Goal: Task Accomplishment & Management: Use online tool/utility

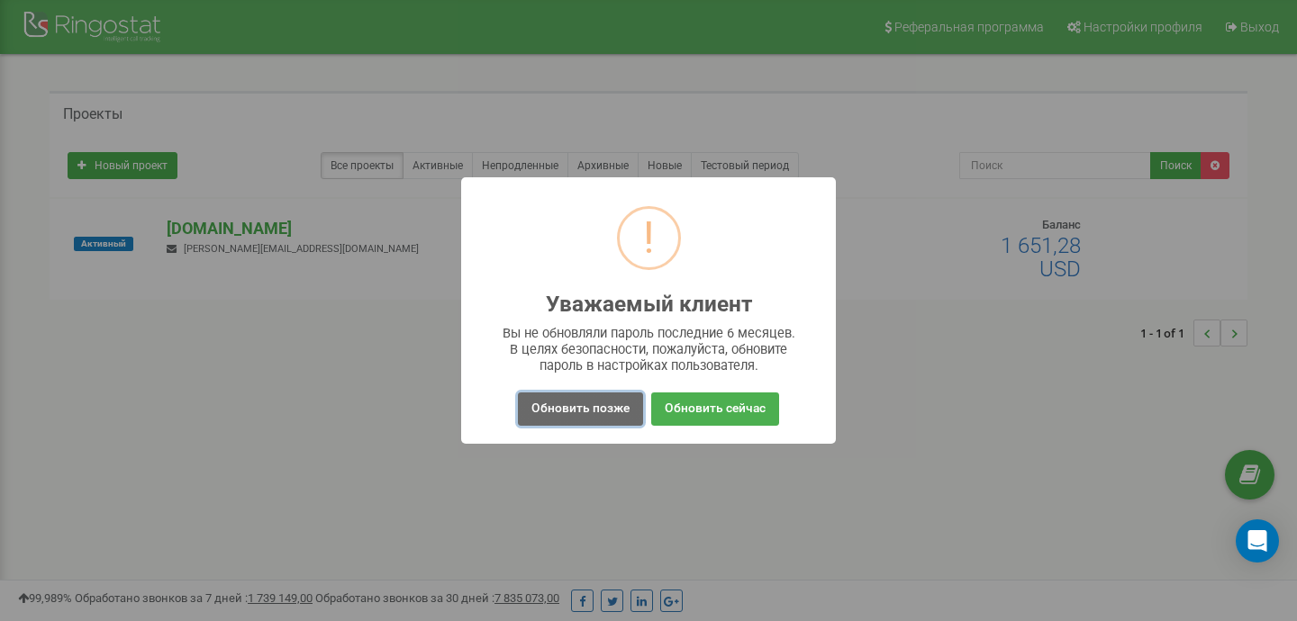
click at [541, 412] on button "Обновить позже" at bounding box center [580, 409] width 125 height 33
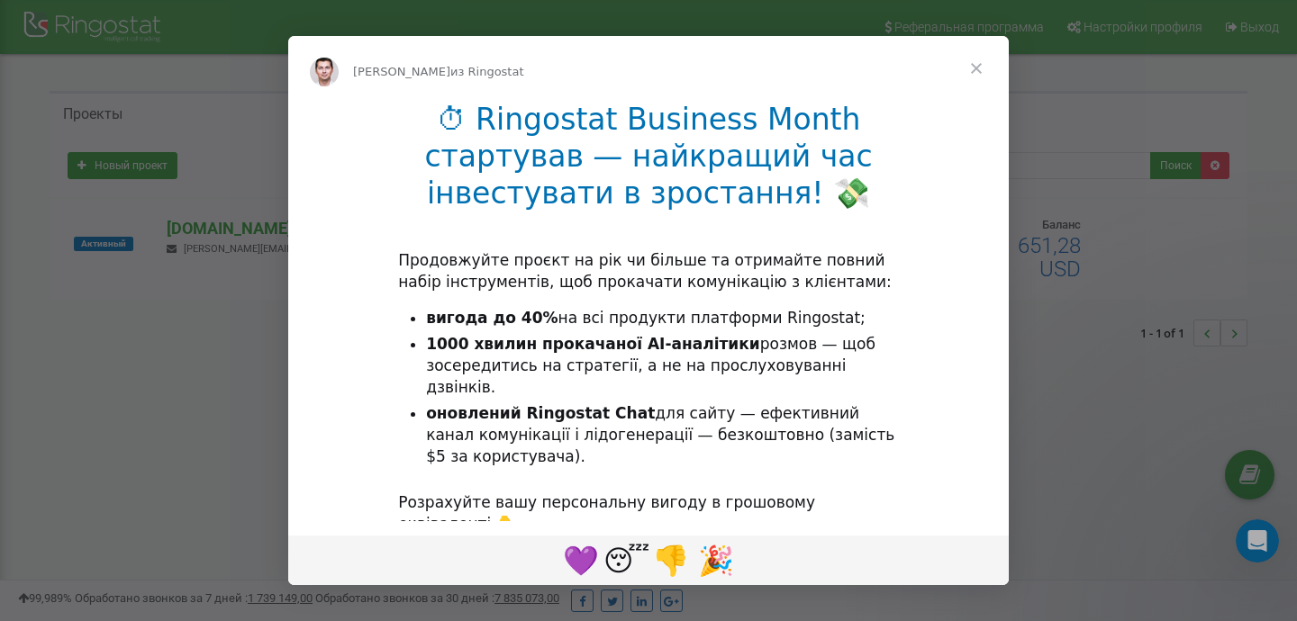
click at [980, 68] on span "Закрыть" at bounding box center [976, 68] width 65 height 65
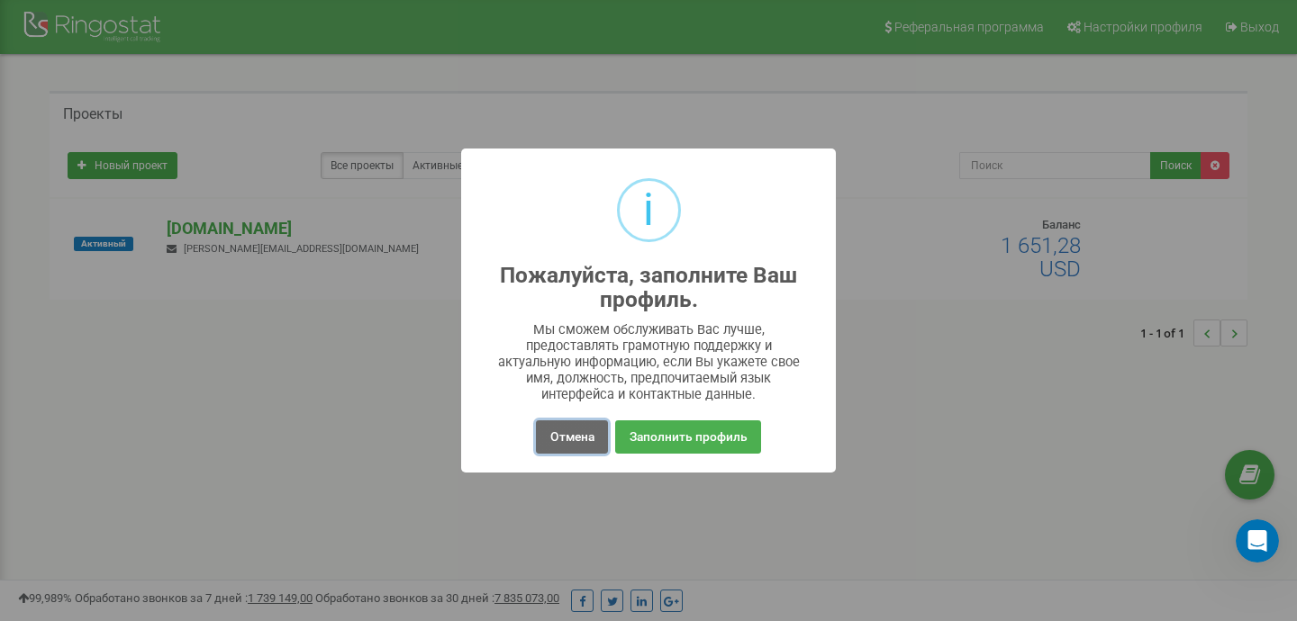
click at [573, 436] on button "Отмена" at bounding box center [571, 437] width 71 height 33
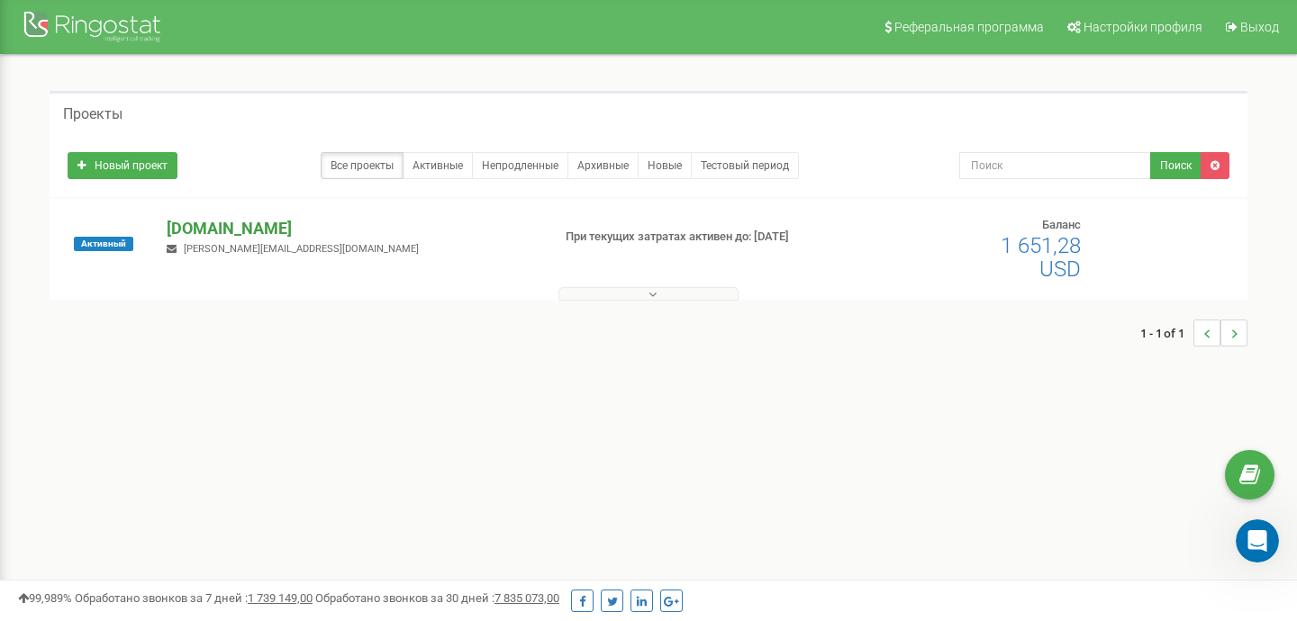
click at [207, 229] on p "[DOMAIN_NAME]" at bounding box center [351, 228] width 369 height 23
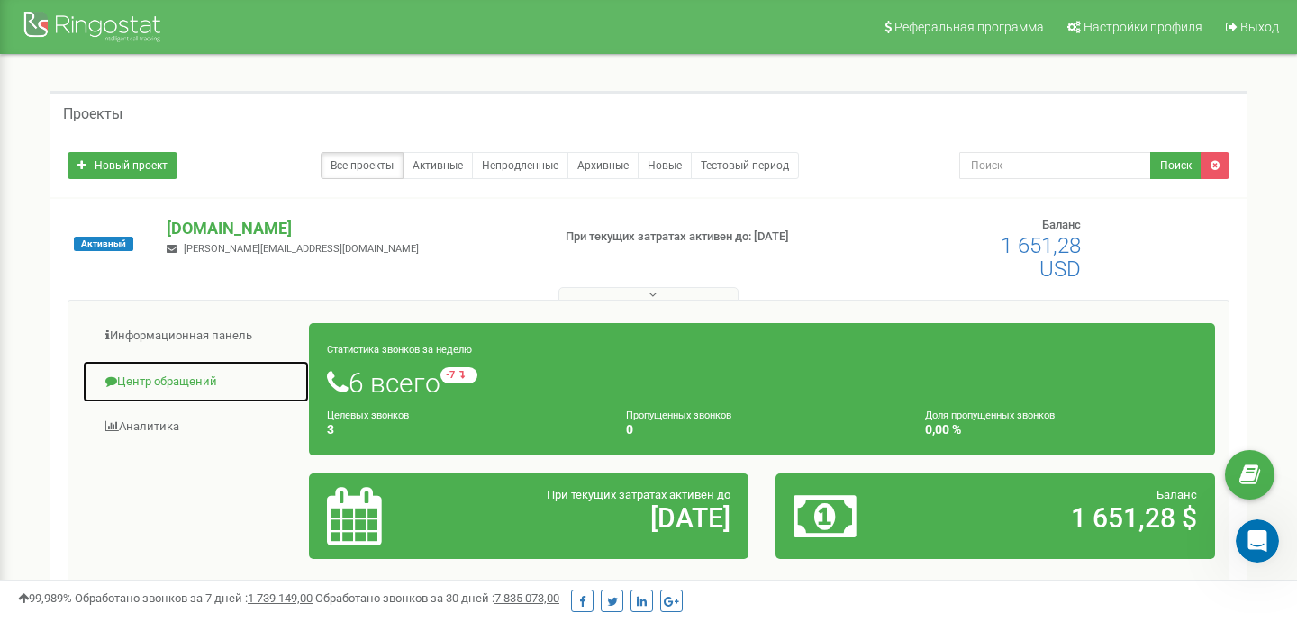
click at [159, 379] on link "Центр обращений" at bounding box center [196, 382] width 228 height 44
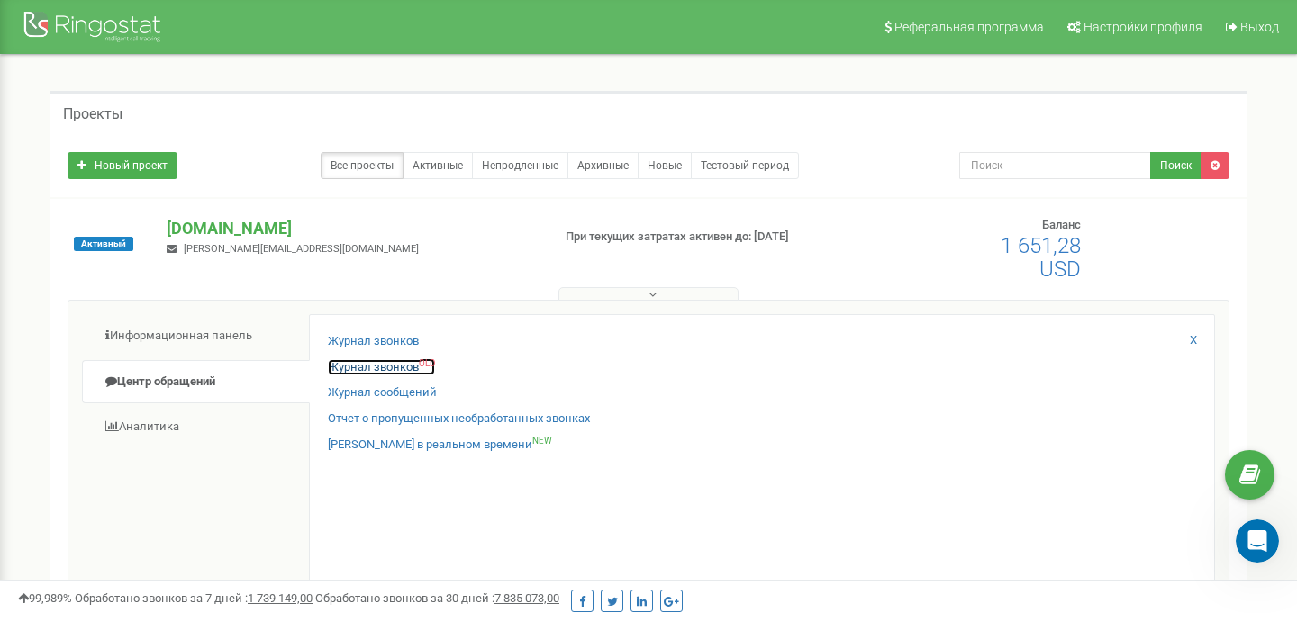
click at [369, 364] on link "Журнал звонков OLD" at bounding box center [381, 367] width 107 height 17
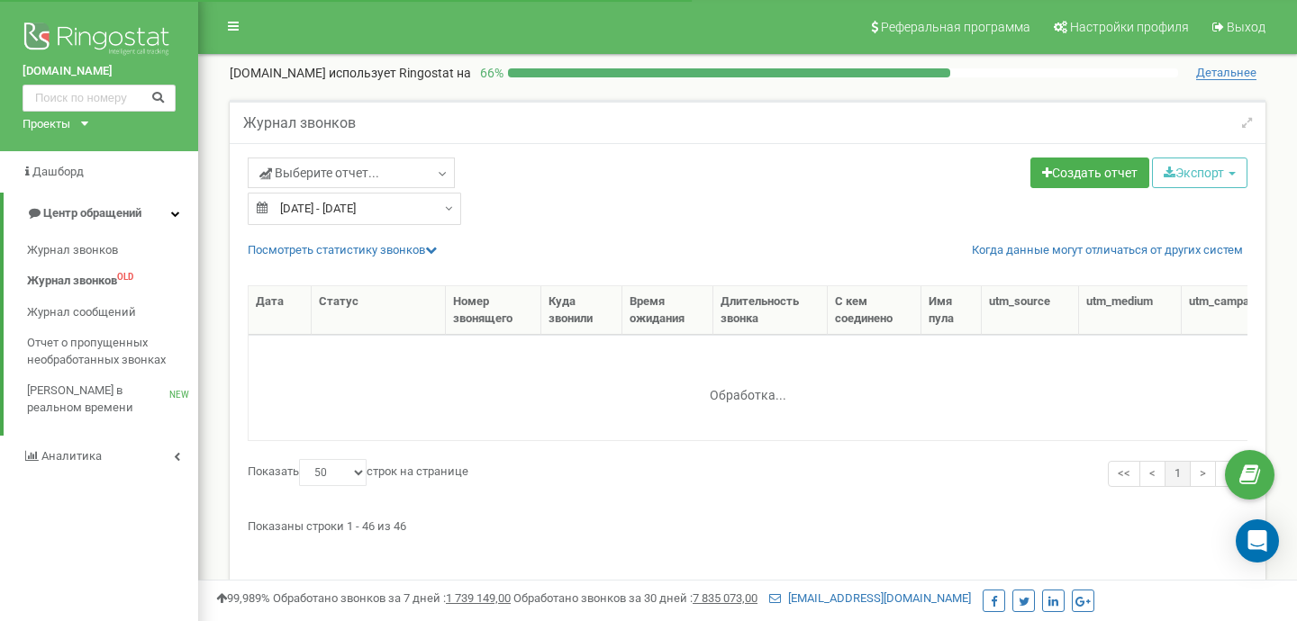
select select "50"
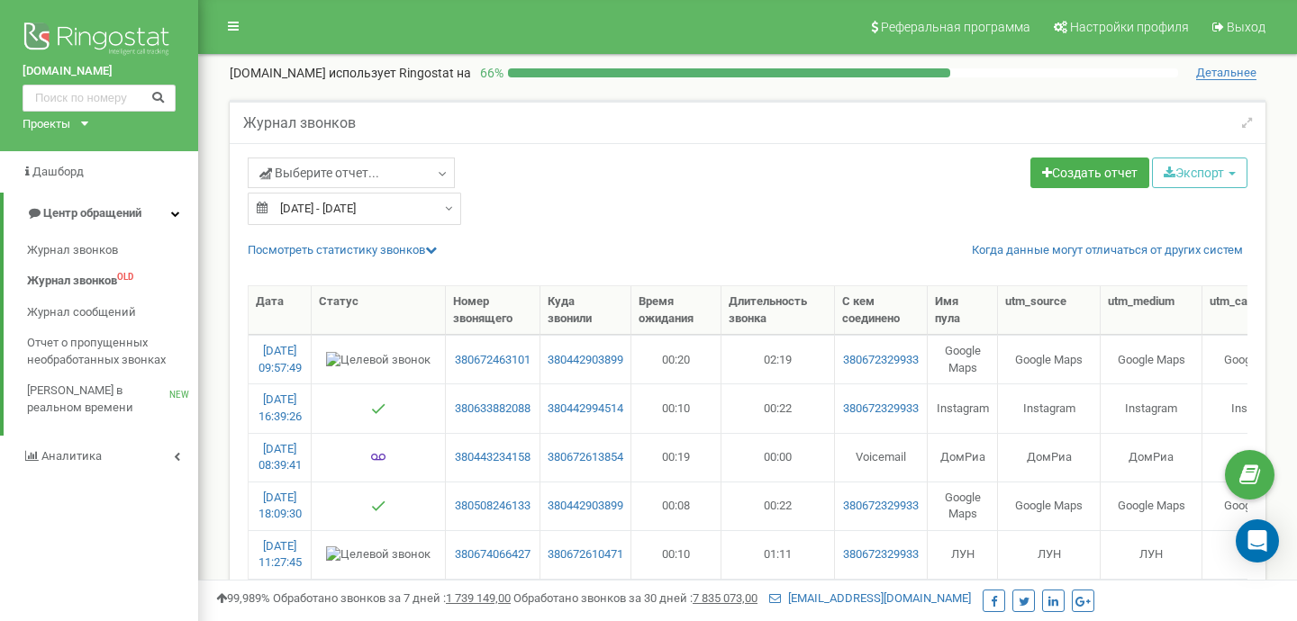
click at [443, 210] on div "20.08.2025 - 19.09.2025" at bounding box center [354, 209] width 213 height 32
type input "20.08.2025"
type input "19.09.2025"
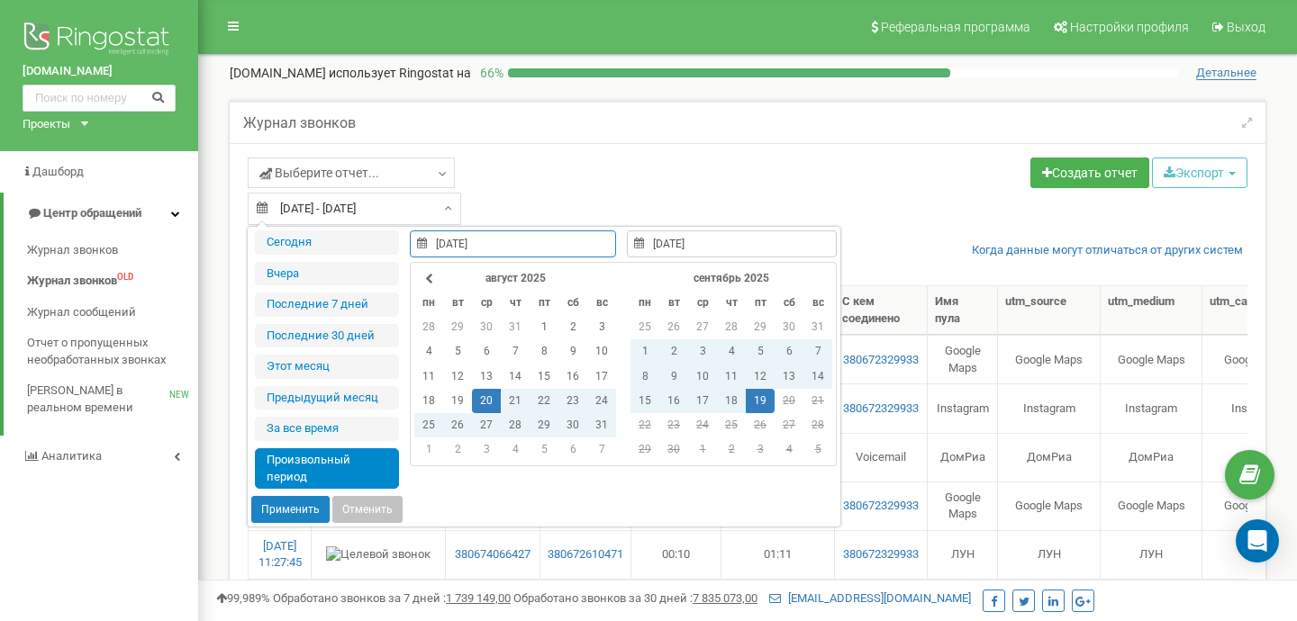
type input "19.09.2025"
click at [762, 402] on td "19" at bounding box center [760, 401] width 29 height 24
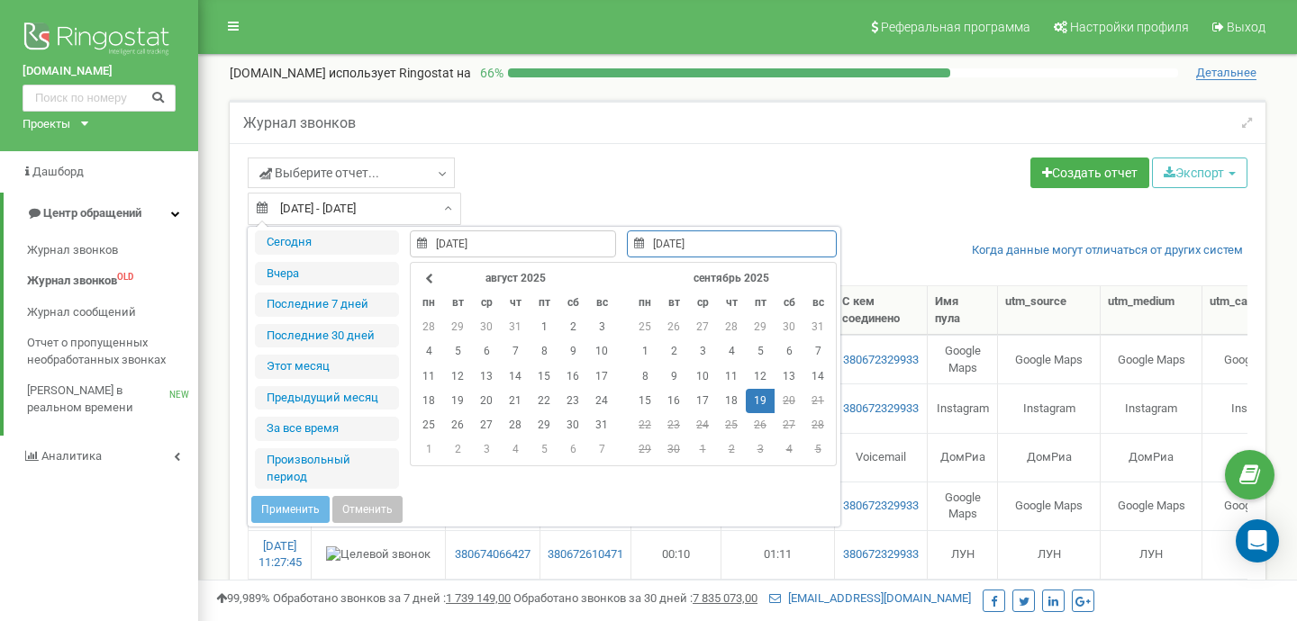
type input "19.09.2025"
click at [764, 399] on td "19" at bounding box center [760, 401] width 29 height 24
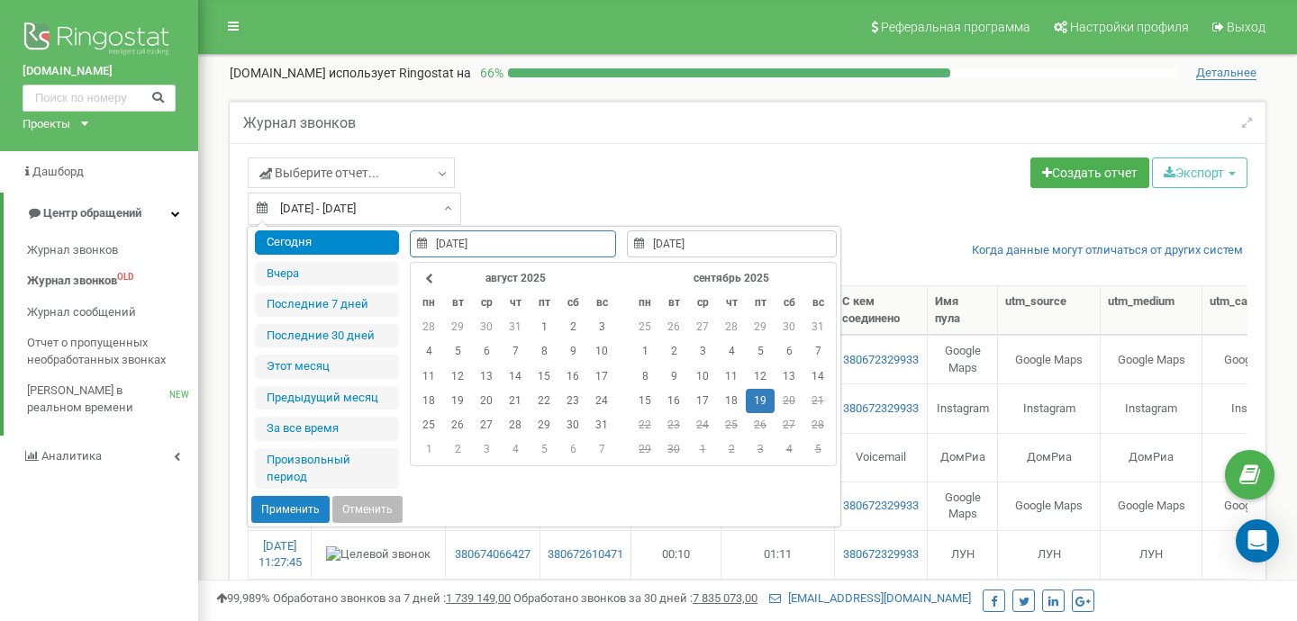
type input "19.09.2025"
click at [294, 508] on button "Применить" at bounding box center [290, 509] width 78 height 27
type input "[DATE] - [DATE]"
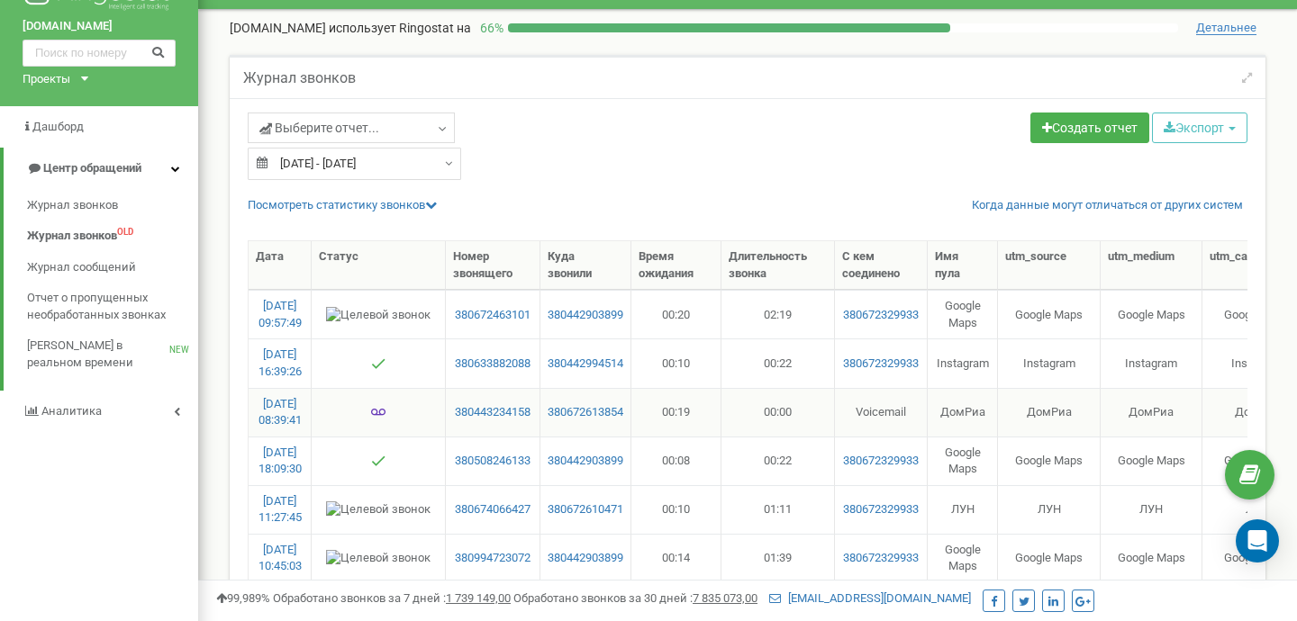
scroll to position [57, 0]
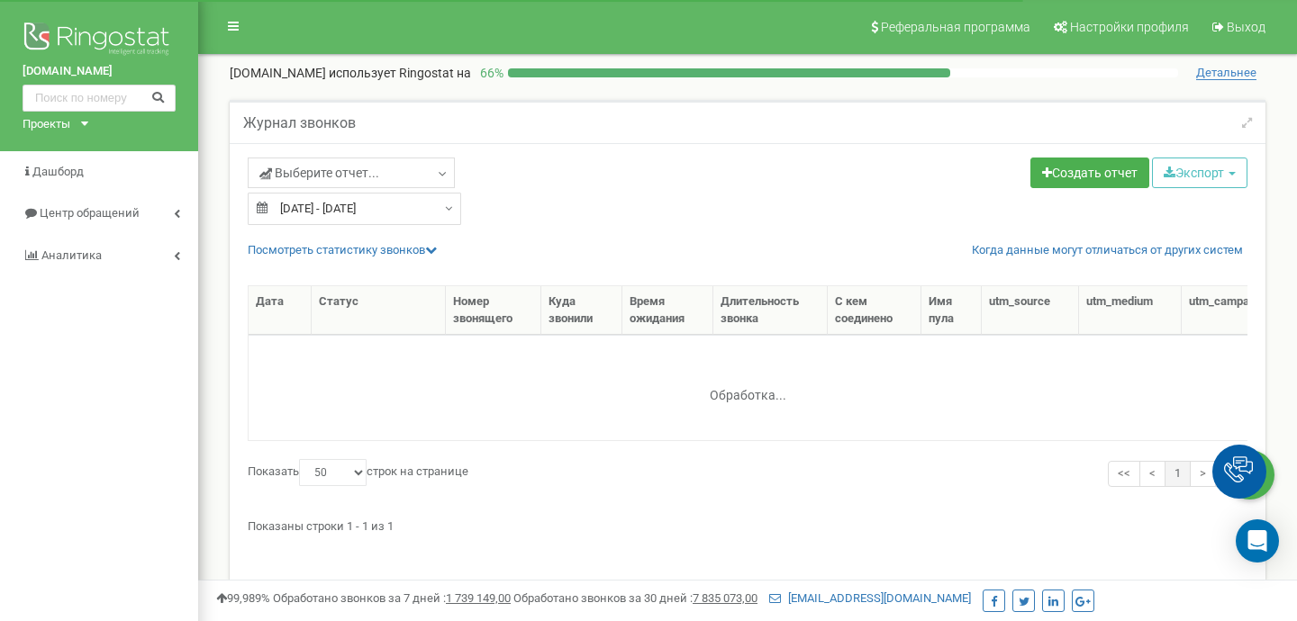
select select "50"
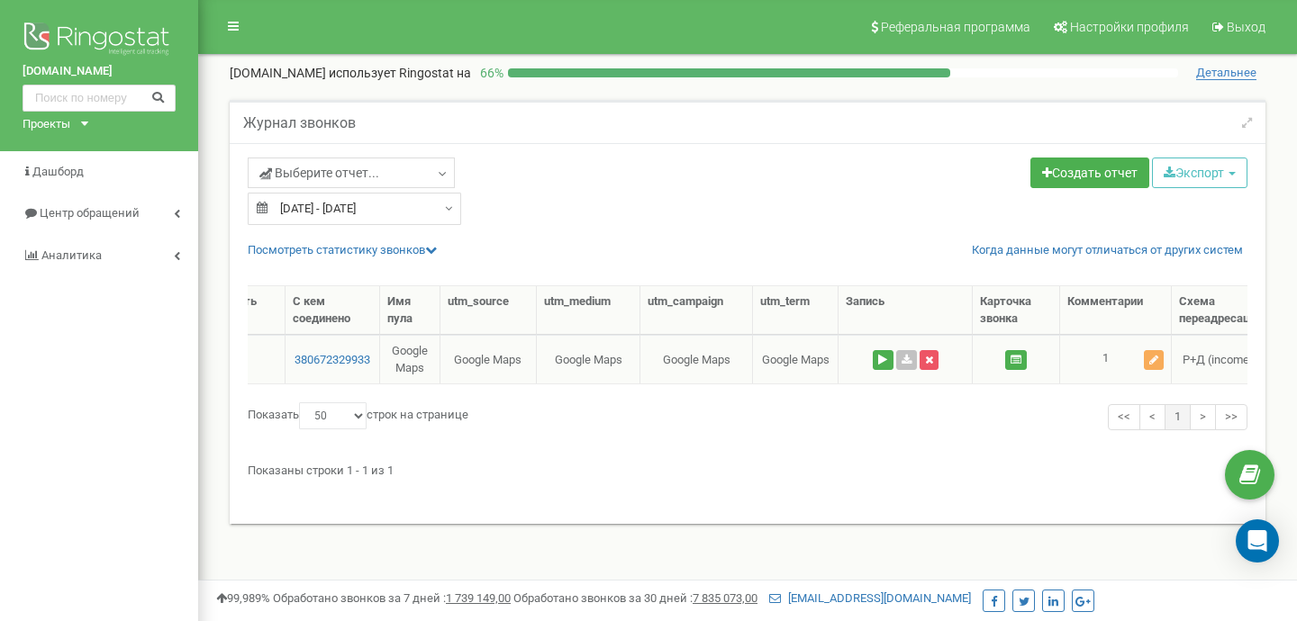
scroll to position [0, 612]
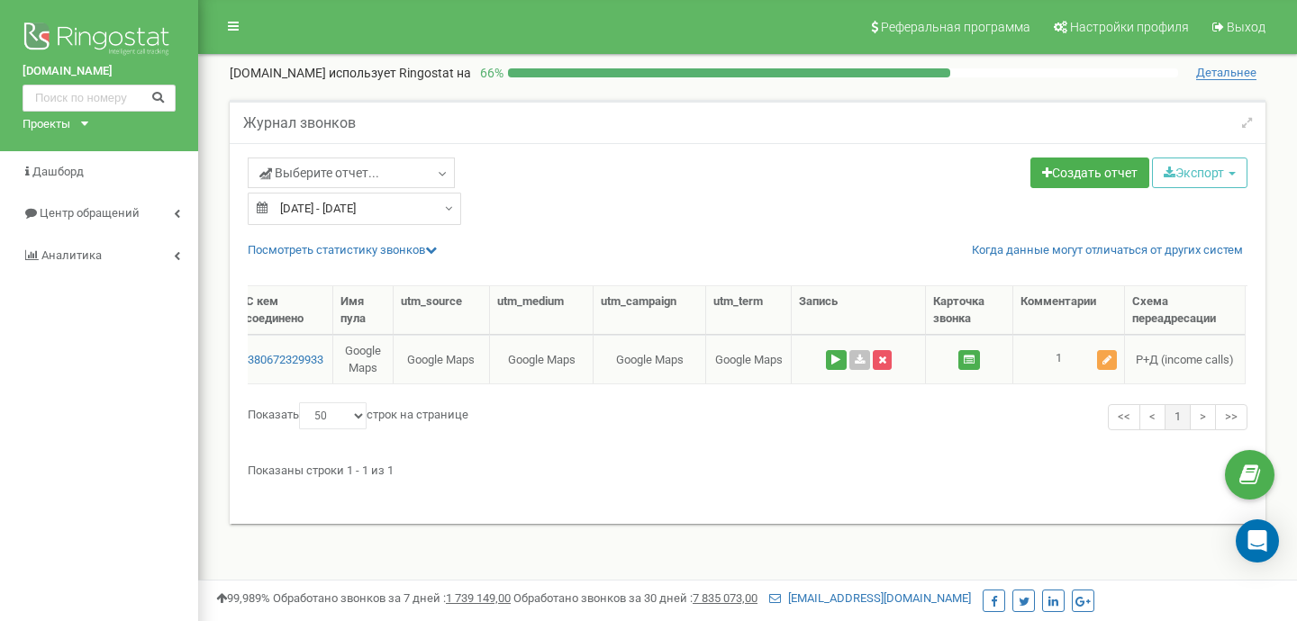
click at [1110, 358] on icon at bounding box center [1106, 360] width 9 height 11
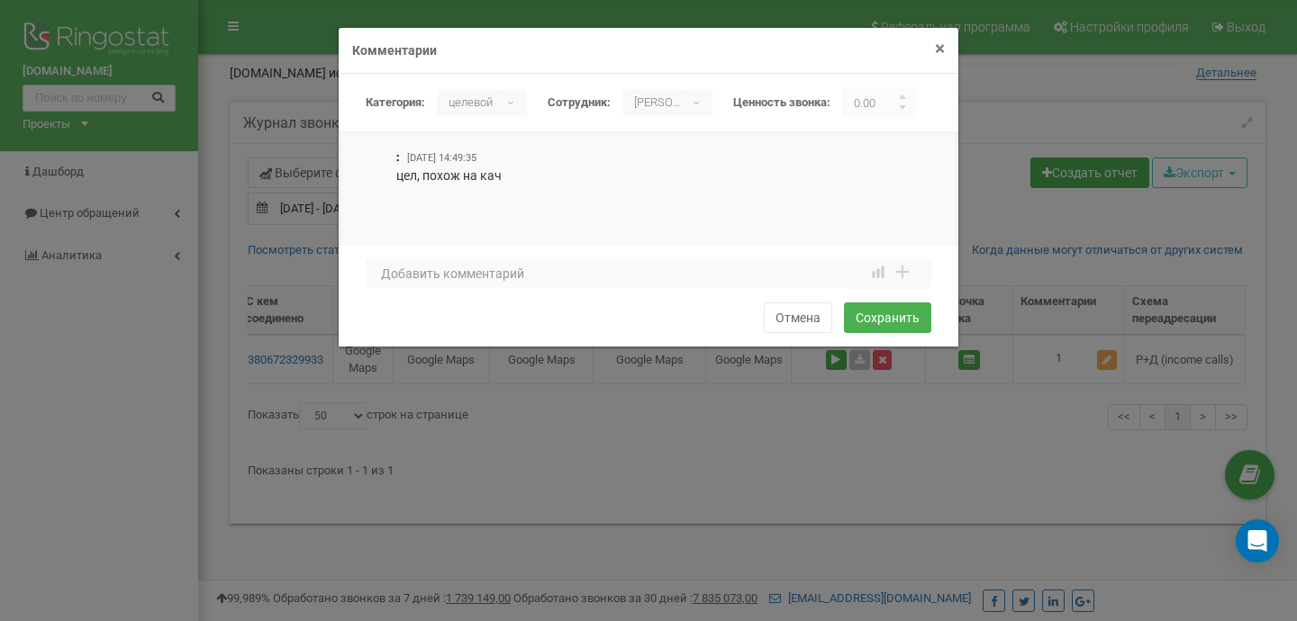
click at [941, 46] on span "×" at bounding box center [940, 49] width 10 height 22
